Goal: Find specific page/section: Find specific page/section

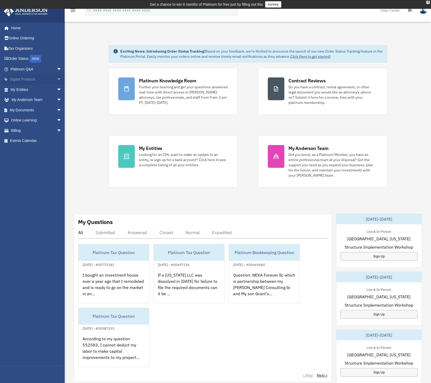
click at [23, 78] on link "Digital Products arrow_drop_down" at bounding box center [37, 79] width 66 height 10
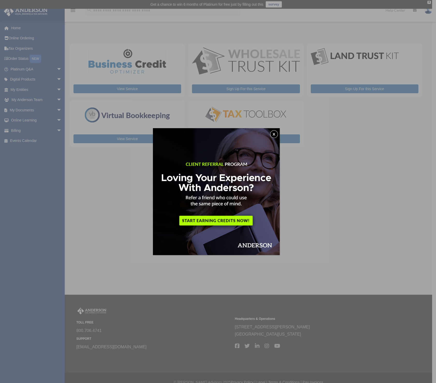
click at [275, 131] on button "x" at bounding box center [274, 134] width 8 height 8
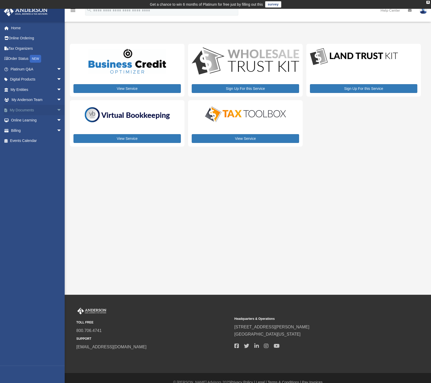
click at [31, 110] on link "My Documents arrow_drop_down" at bounding box center [37, 110] width 66 height 10
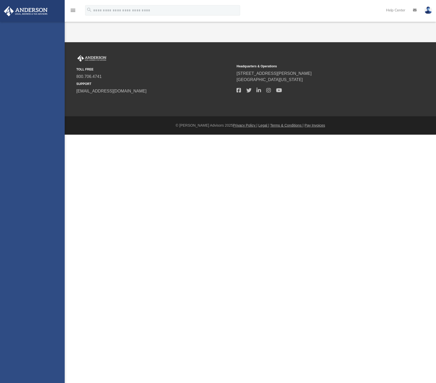
click at [54, 110] on div "keithhlars1@gmail.com Sign Out keithhlars1@gmail.com Home Online Ordering Tax O…" at bounding box center [32, 213] width 65 height 383
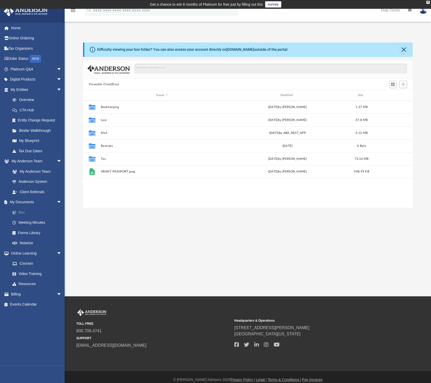
scroll to position [5, 5]
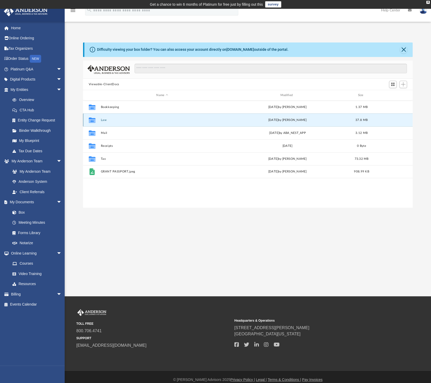
click at [103, 120] on button "Law" at bounding box center [162, 119] width 123 height 3
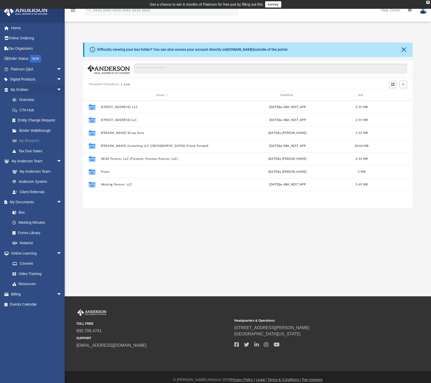
click at [32, 139] on link "My Blueprint" at bounding box center [38, 141] width 62 height 10
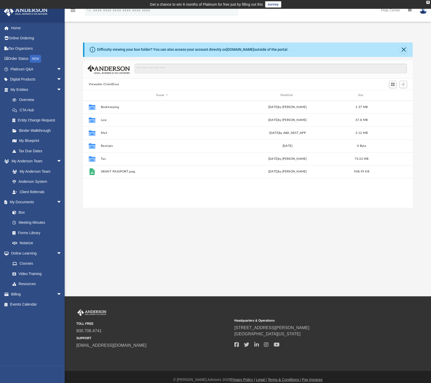
scroll to position [113, 325]
